Goal: Task Accomplishment & Management: Use online tool/utility

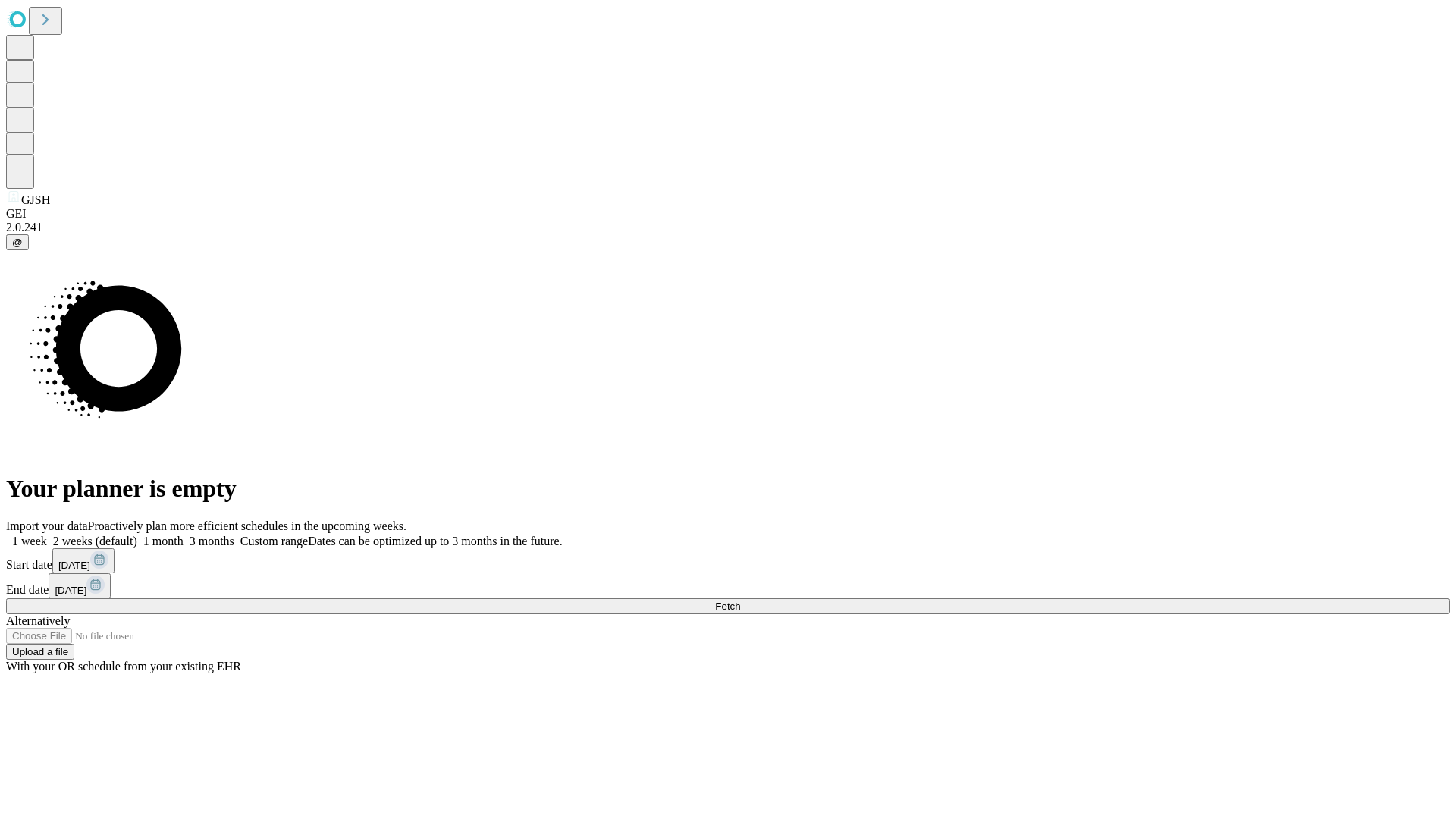
click at [740, 600] on span "Fetch" at bounding box center [727, 606] width 25 height 11
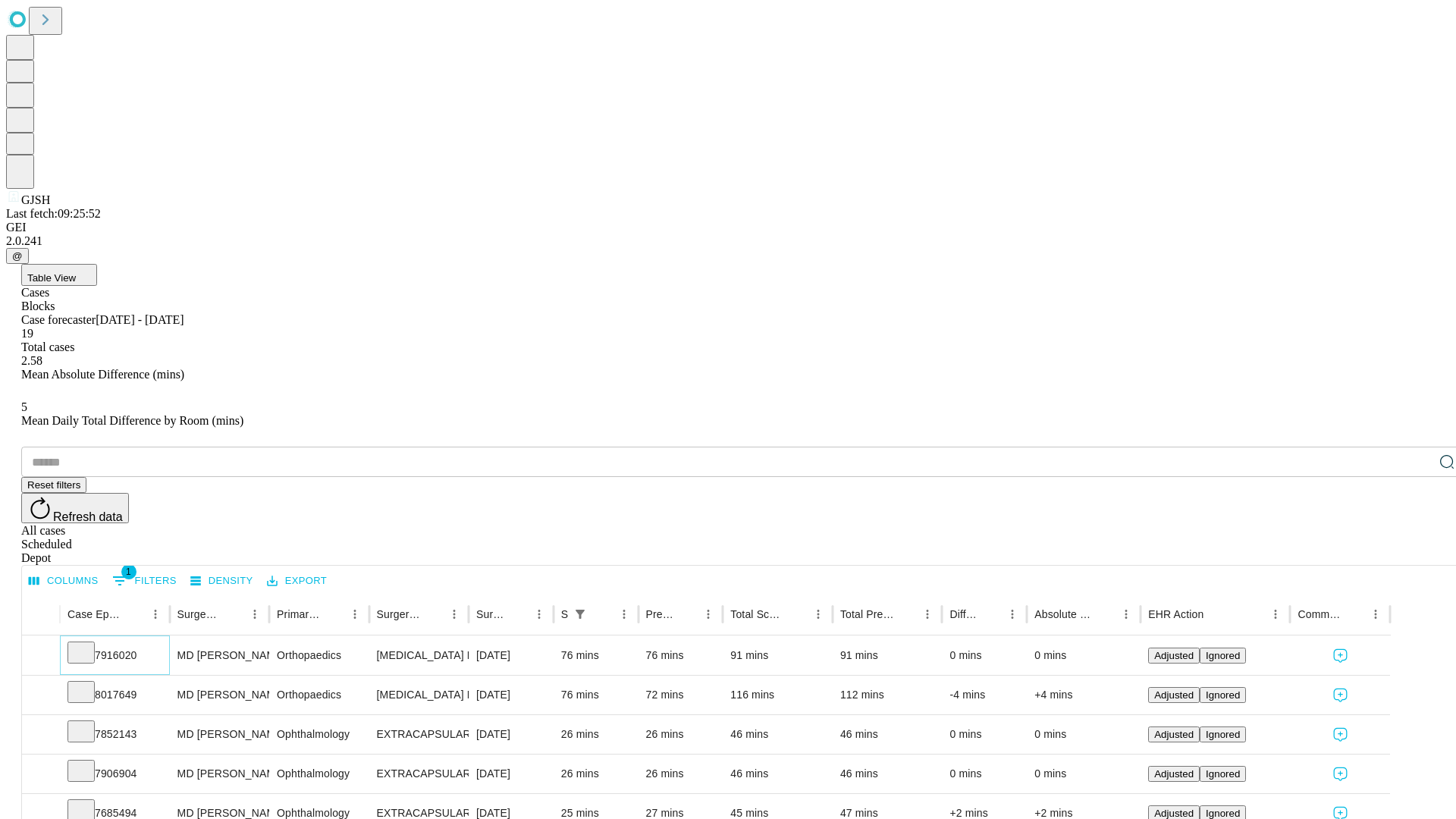
click at [89, 644] on icon at bounding box center [80, 651] width 15 height 15
